Goal: Task Accomplishment & Management: Use online tool/utility

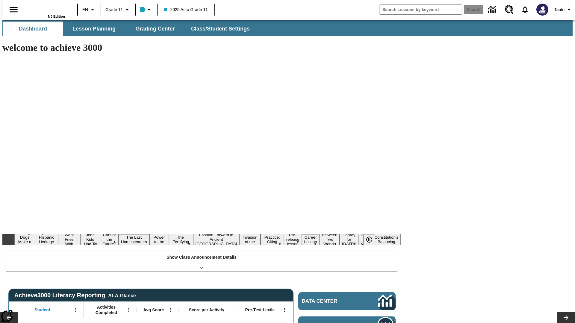
type input "-1"
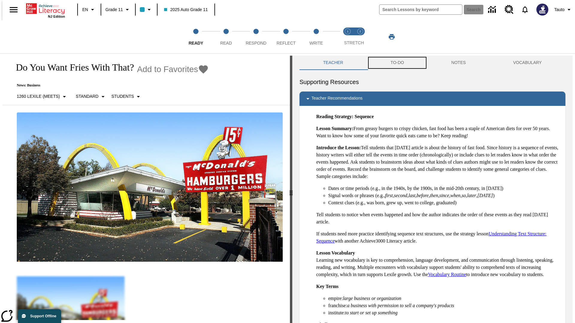
click at [397, 63] on button "TO-DO" at bounding box center [397, 63] width 61 height 14
